Goal: Task Accomplishment & Management: Manage account settings

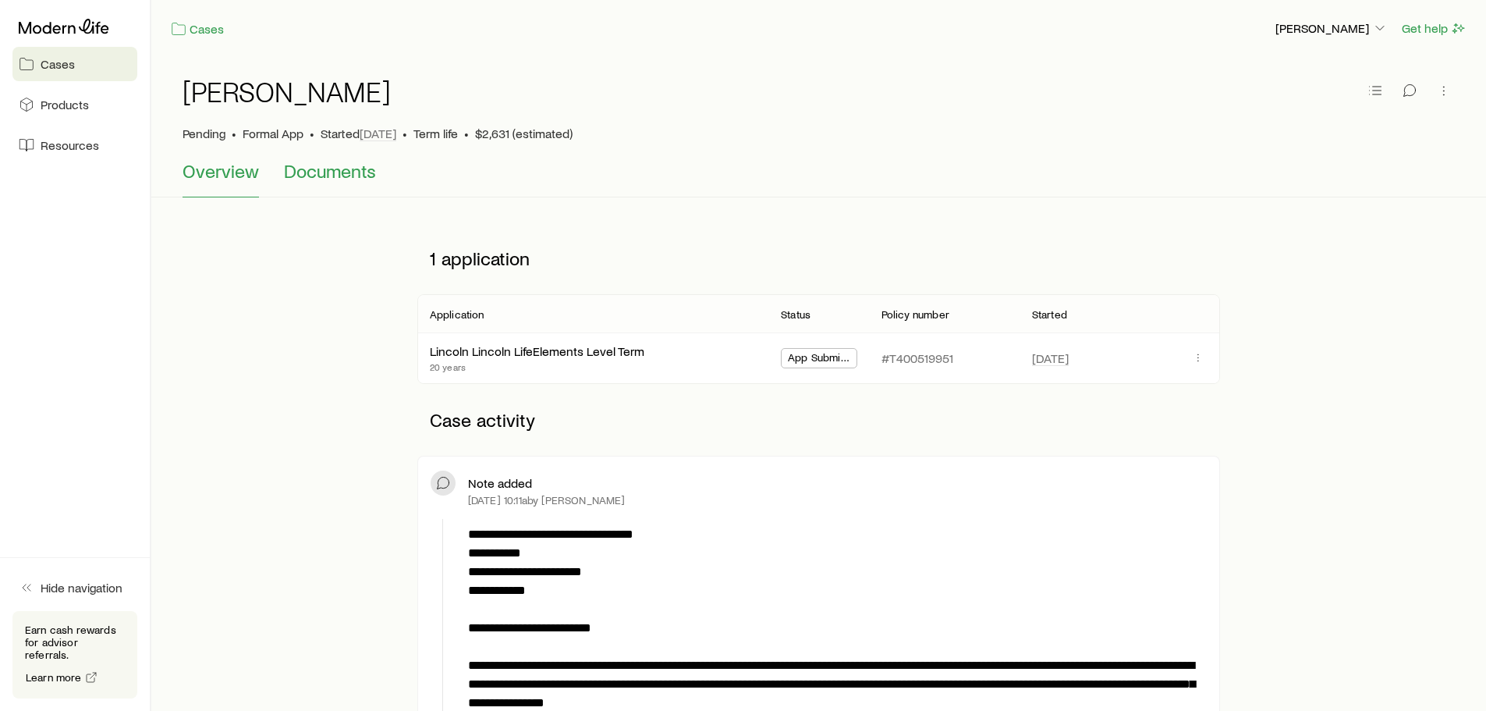
click at [339, 172] on span "Documents" at bounding box center [330, 171] width 92 height 22
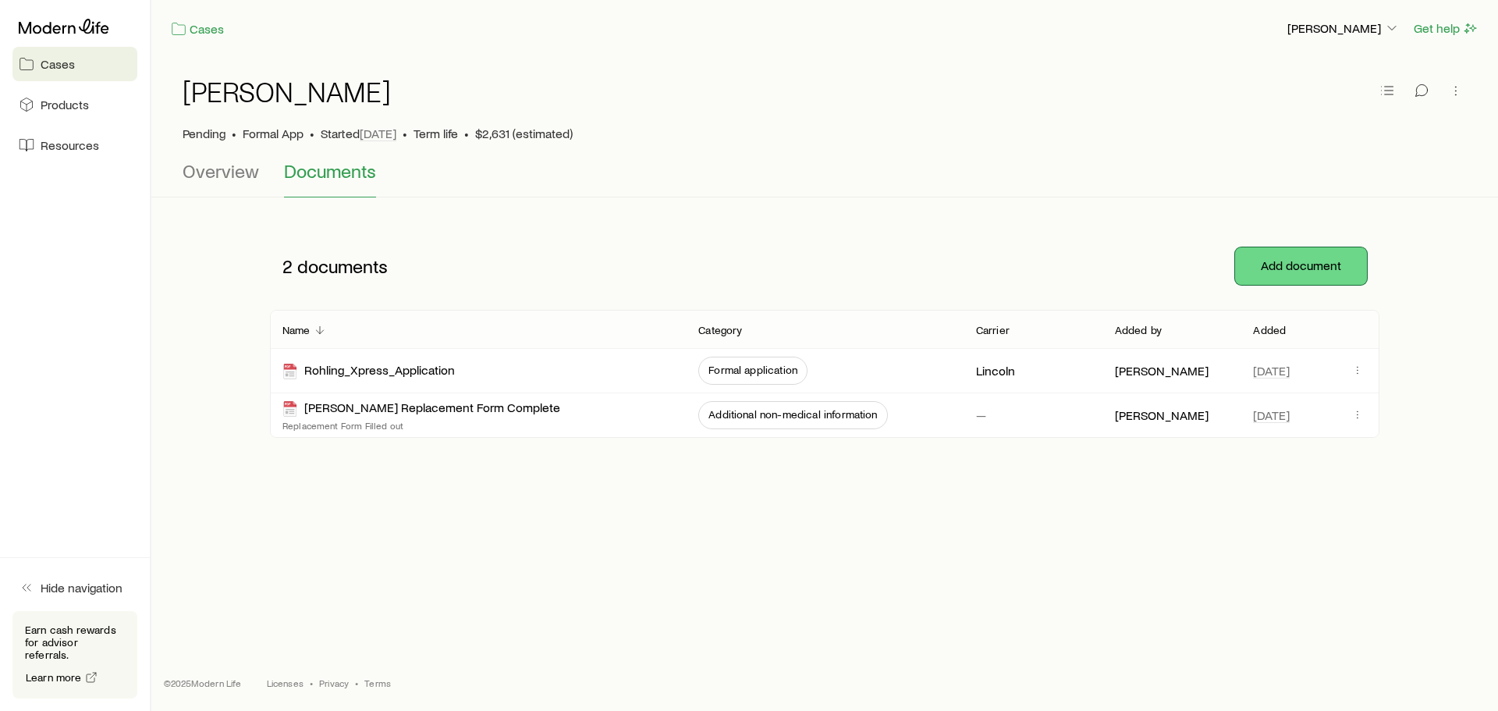
click at [1304, 268] on button "Add document" at bounding box center [1301, 265] width 132 height 37
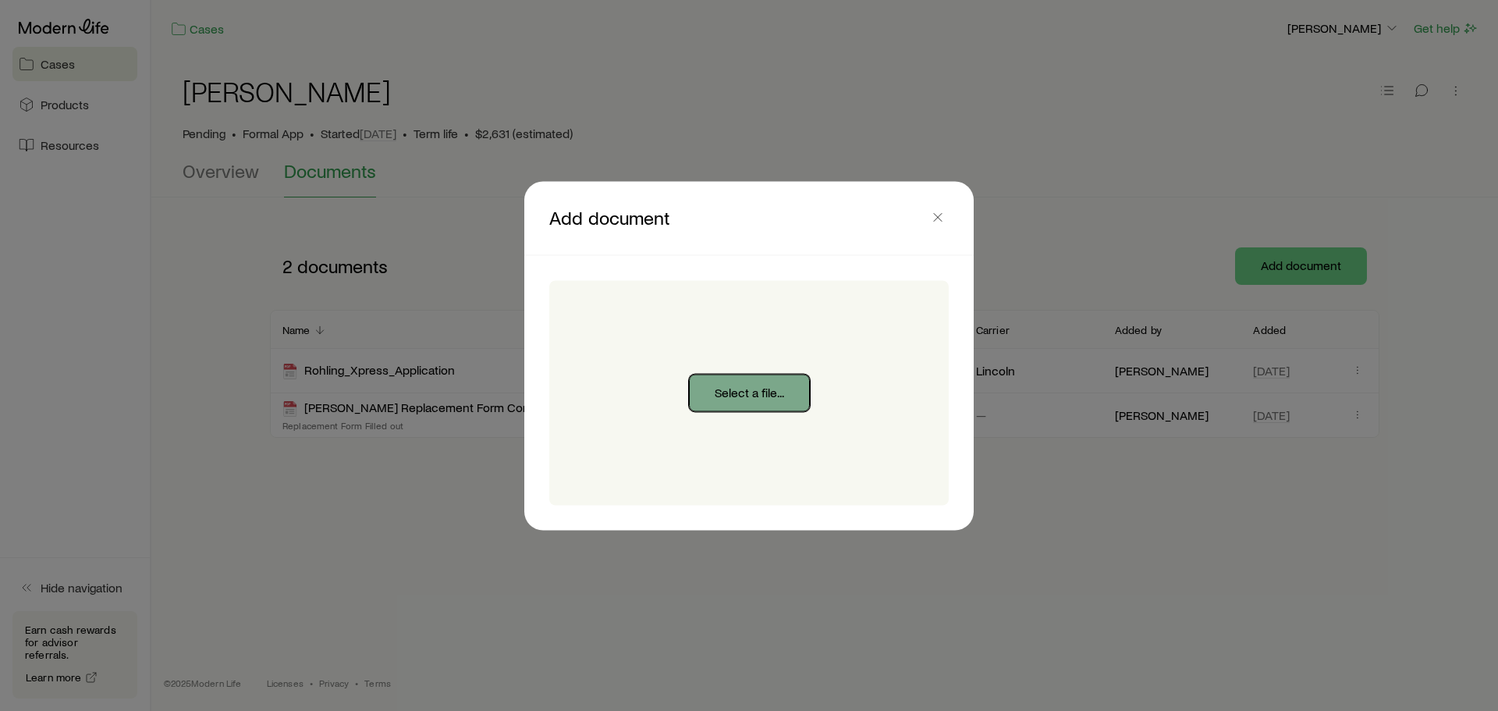
click at [770, 384] on button "Select a file..." at bounding box center [749, 392] width 121 height 37
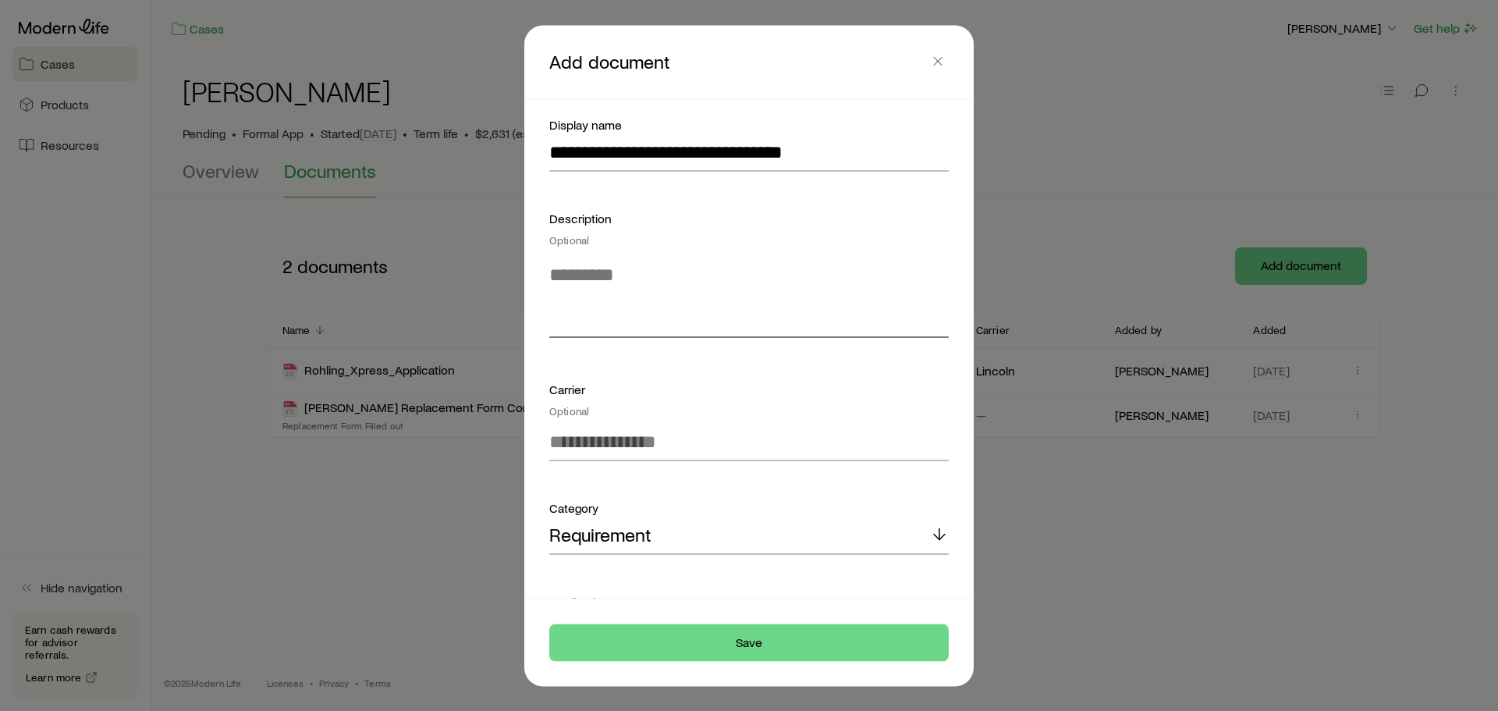
scroll to position [200, 0]
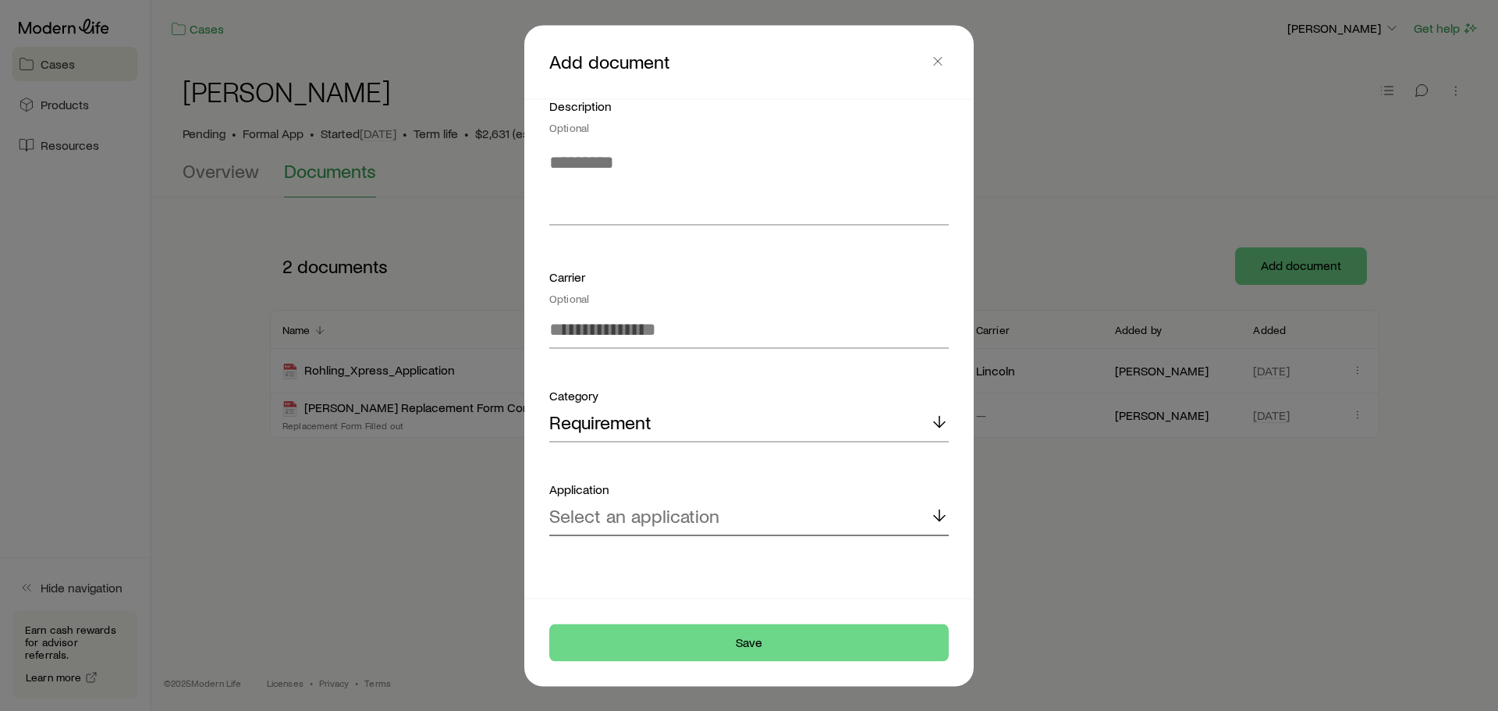
click at [670, 519] on p "Select an application" at bounding box center [634, 516] width 170 height 22
click at [673, 553] on span "Lincoln Lincoln LifeElements Level Term" at bounding box center [711, 558] width 325 height 23
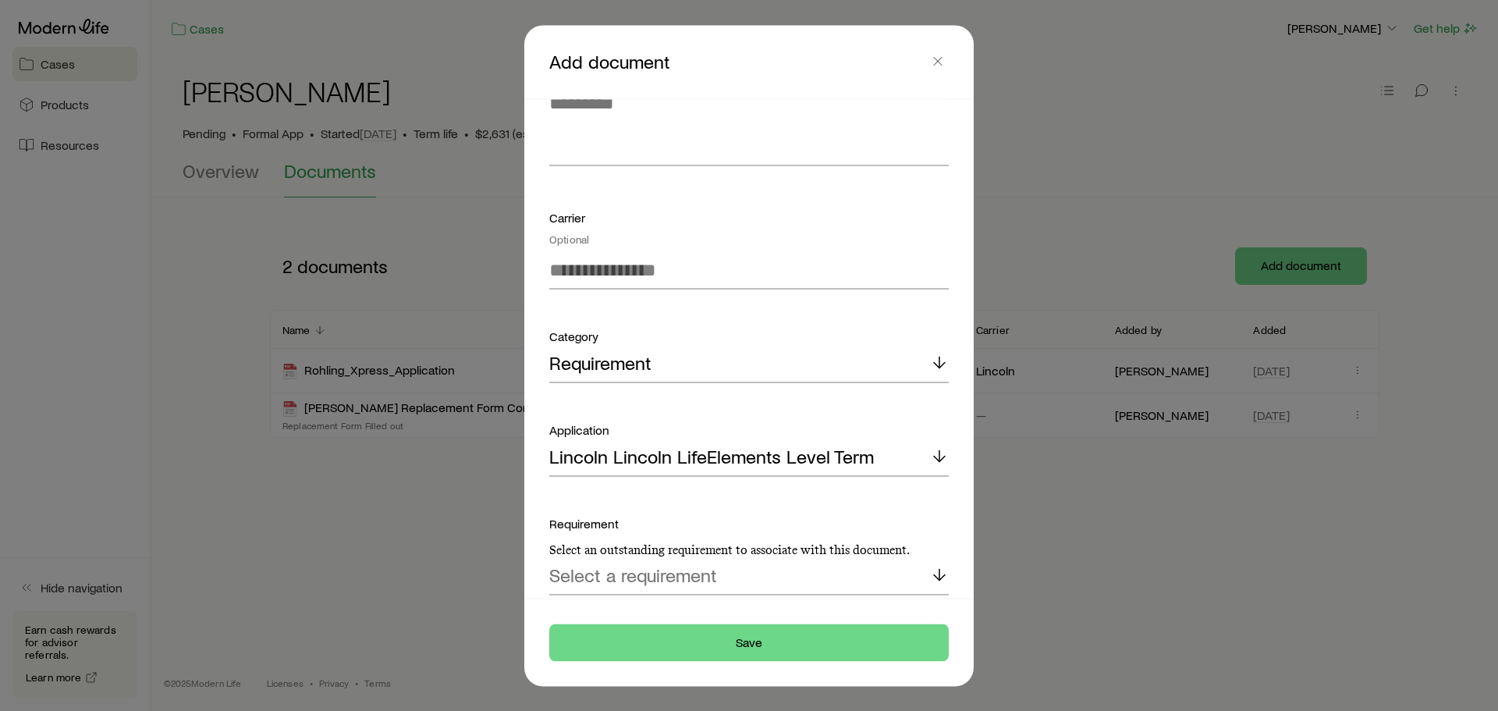
scroll to position [318, 0]
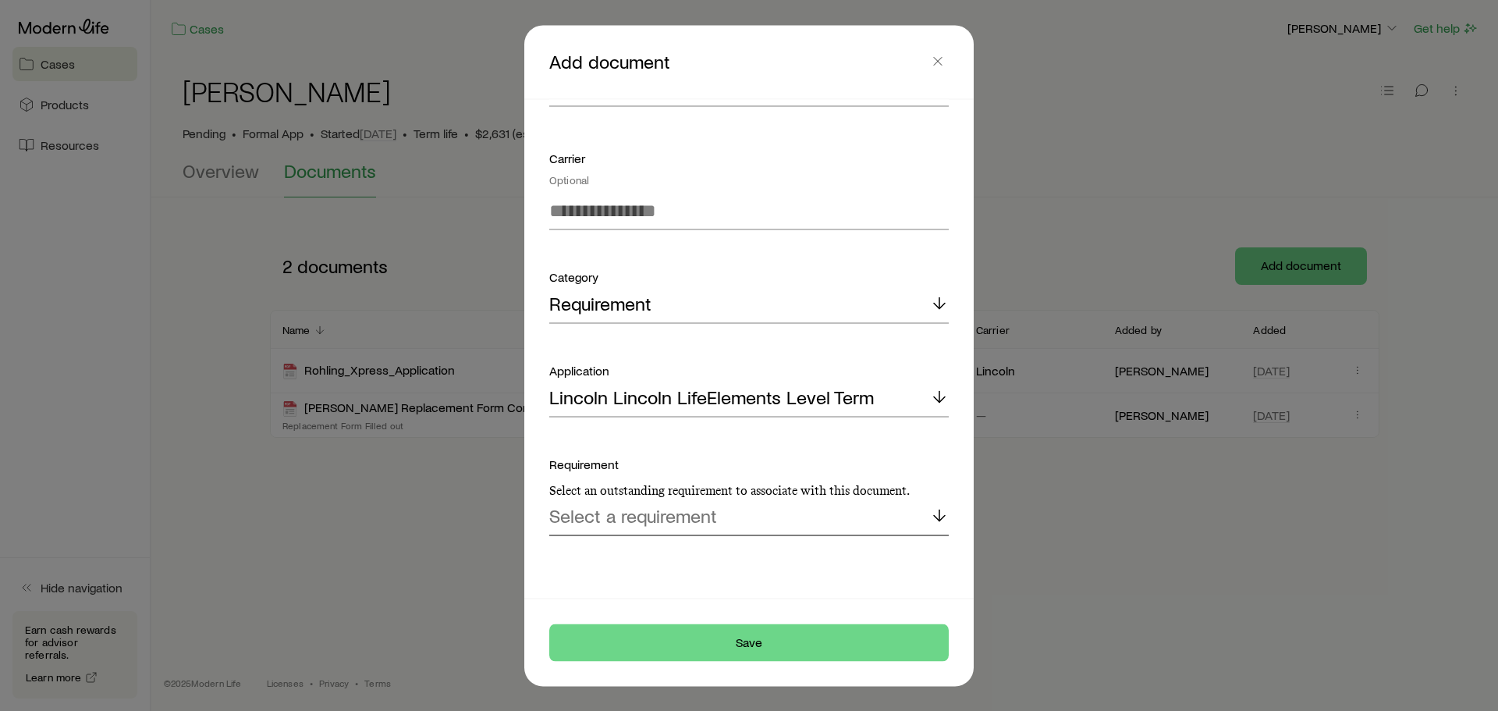
click at [665, 522] on p "Select a requirement" at bounding box center [633, 516] width 168 height 22
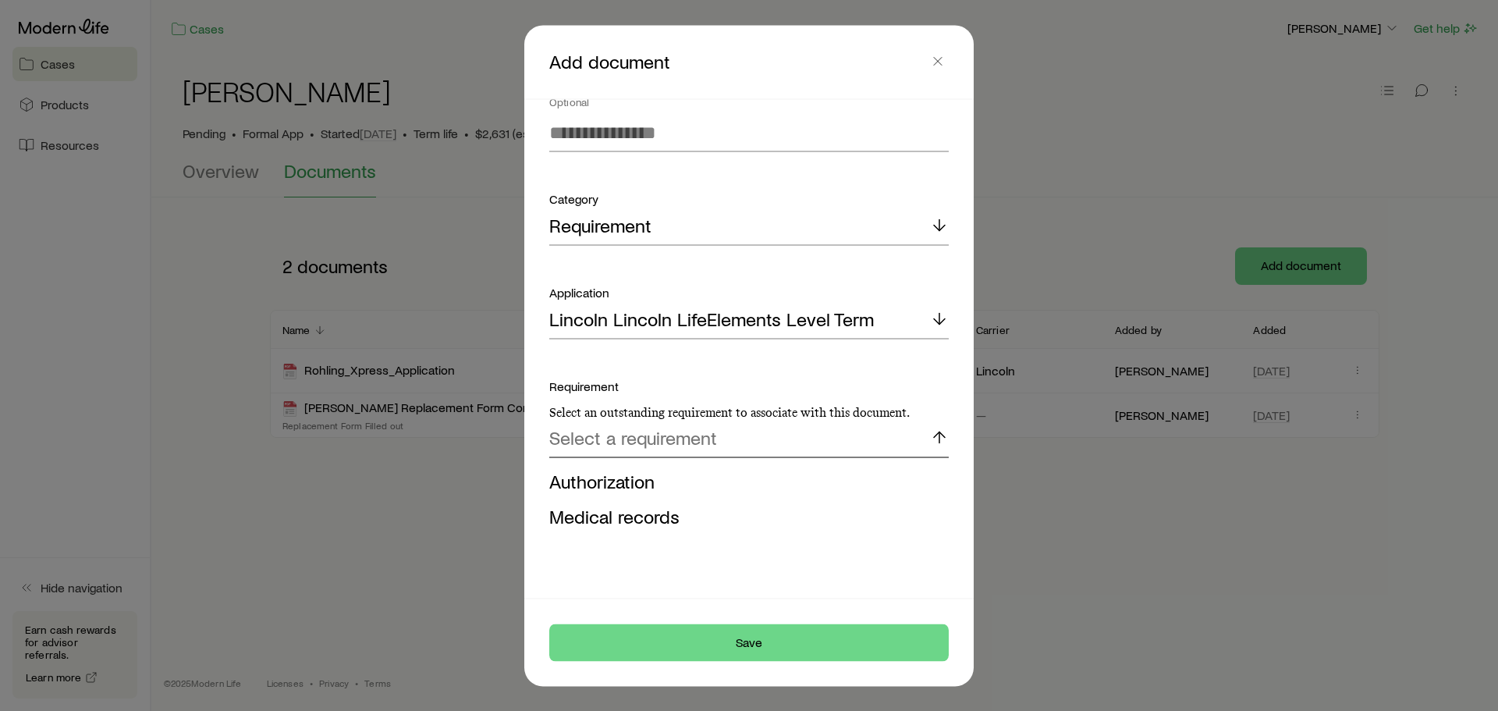
scroll to position [401, 0]
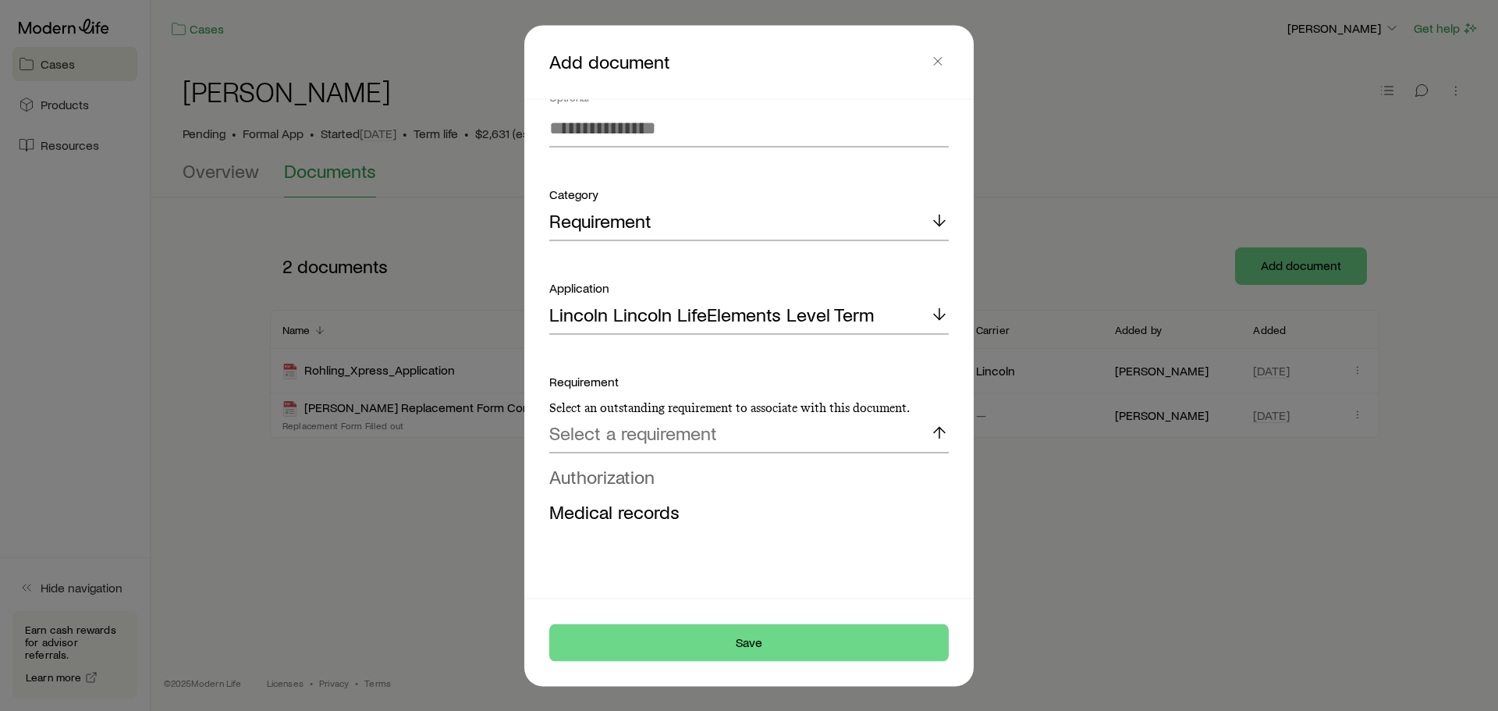
click at [610, 480] on span "Authorization" at bounding box center [601, 475] width 105 height 23
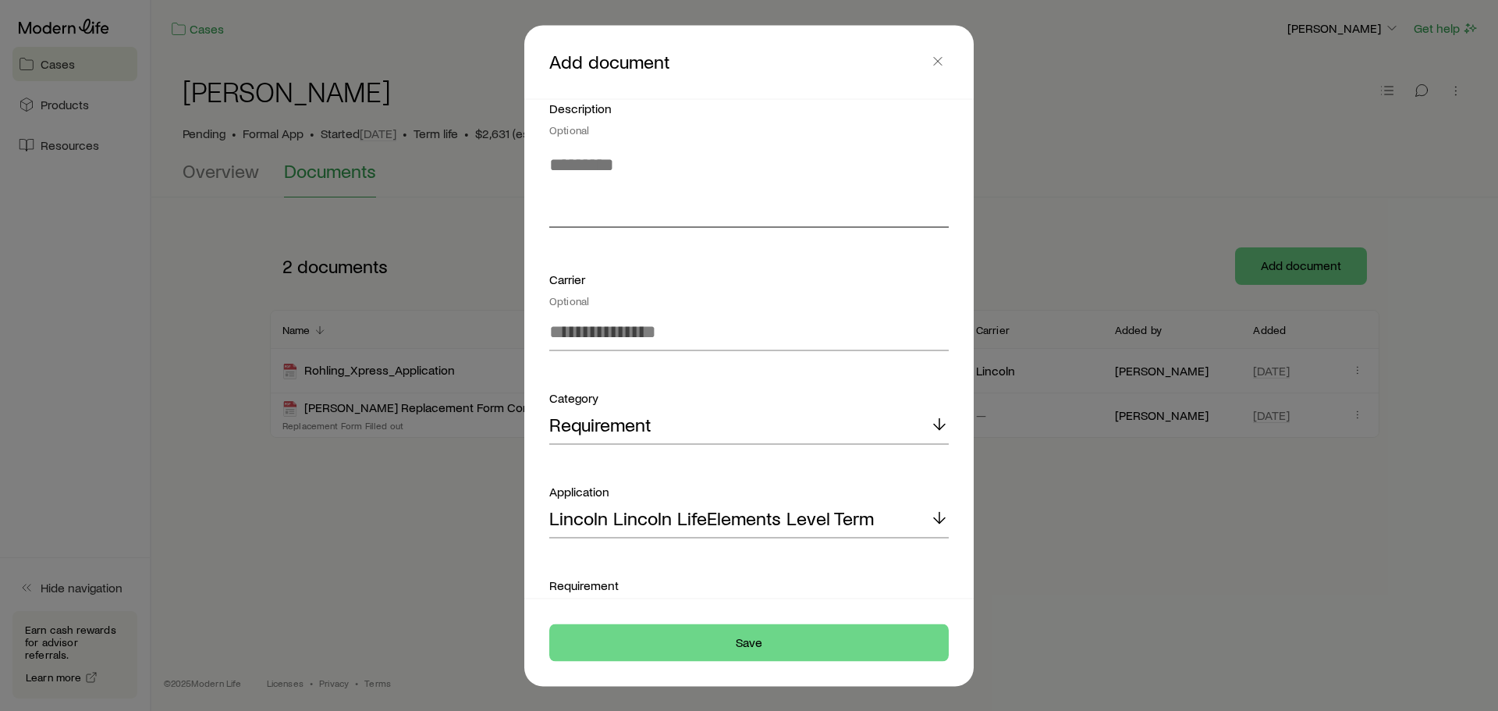
scroll to position [318, 0]
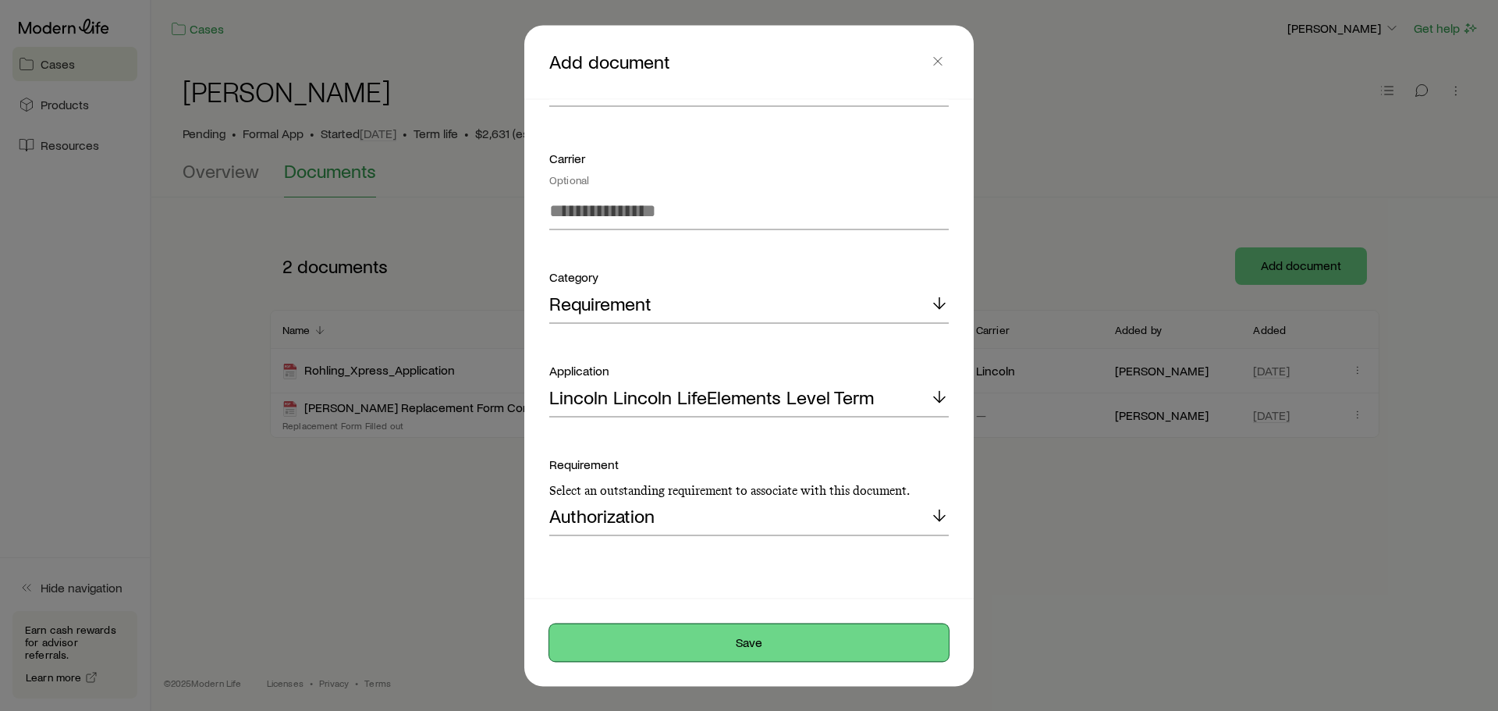
click at [675, 644] on button "Save" at bounding box center [748, 641] width 399 height 37
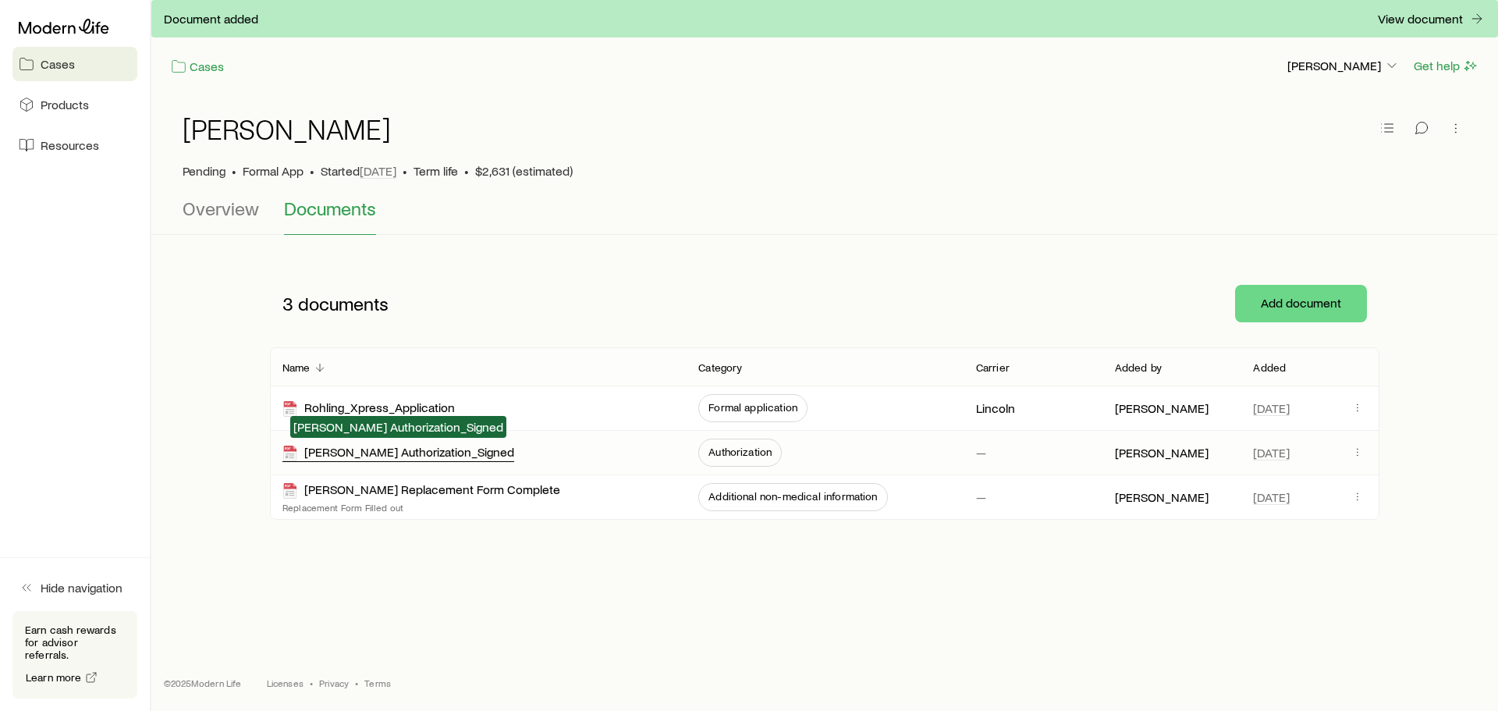
click at [429, 448] on div "[PERSON_NAME] Authorization_Signed" at bounding box center [398, 453] width 232 height 18
